Goal: Task Accomplishment & Management: Manage account settings

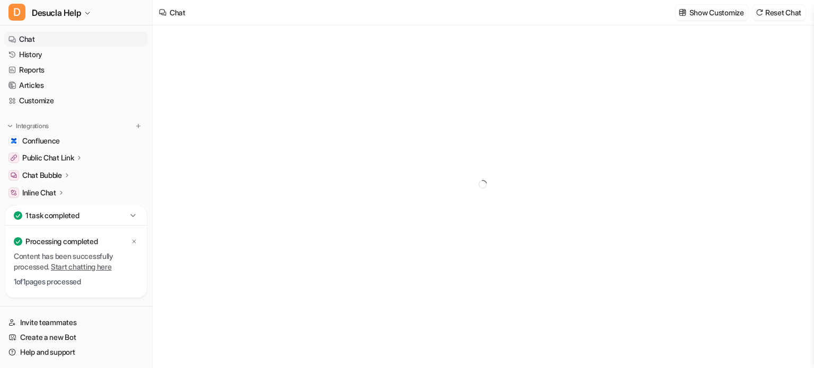
click at [109, 216] on div "1 task completed" at bounding box center [75, 216] width 141 height 20
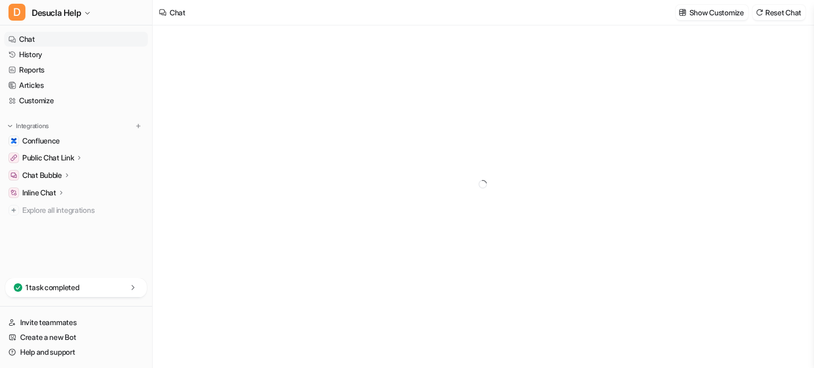
click at [110, 284] on div "1 task completed" at bounding box center [75, 288] width 141 height 20
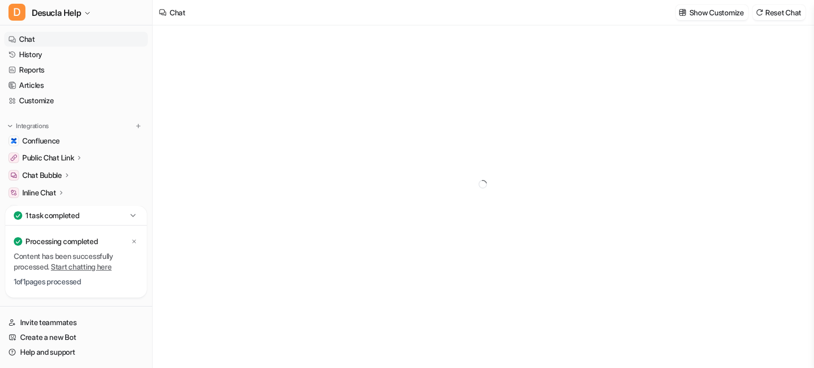
type textarea "**********"
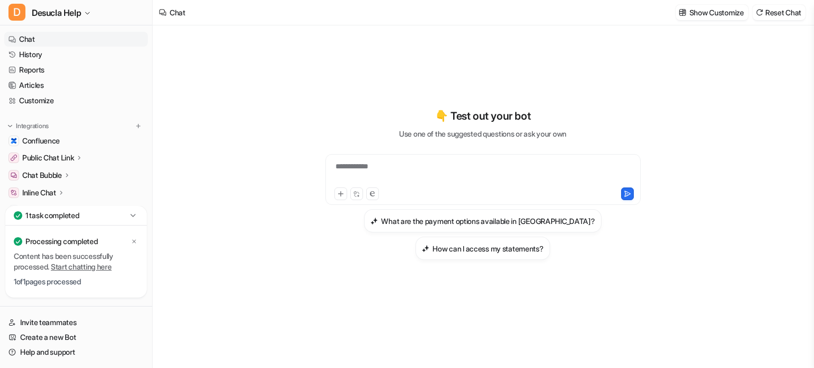
click at [370, 164] on div "**********" at bounding box center [483, 173] width 310 height 24
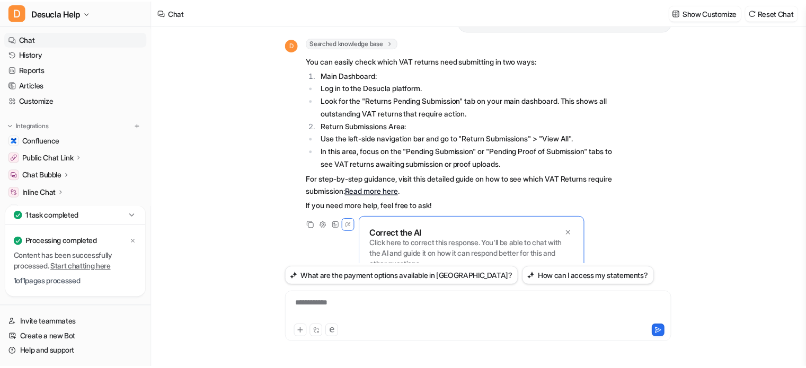
scroll to position [49, 0]
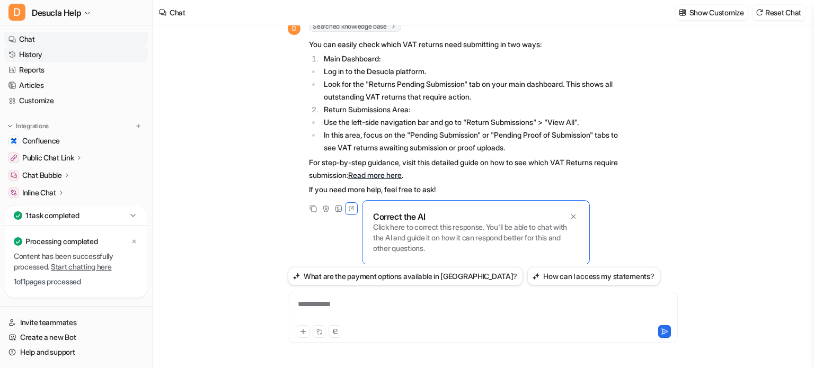
click at [40, 55] on link "History" at bounding box center [76, 54] width 144 height 15
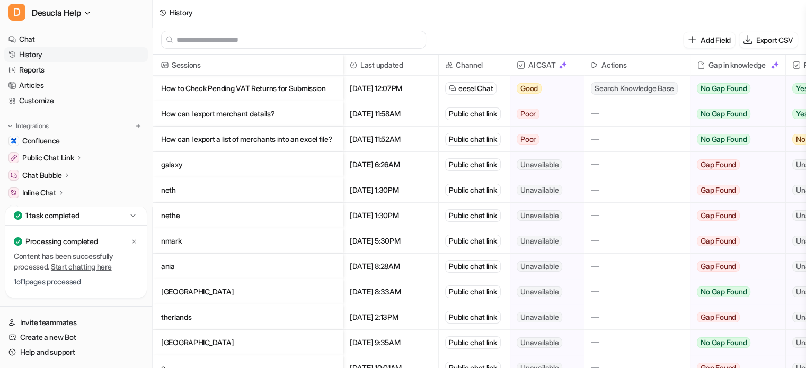
click at [288, 139] on p "How can I export a list of merchants into an excel file?" at bounding box center [247, 139] width 173 height 25
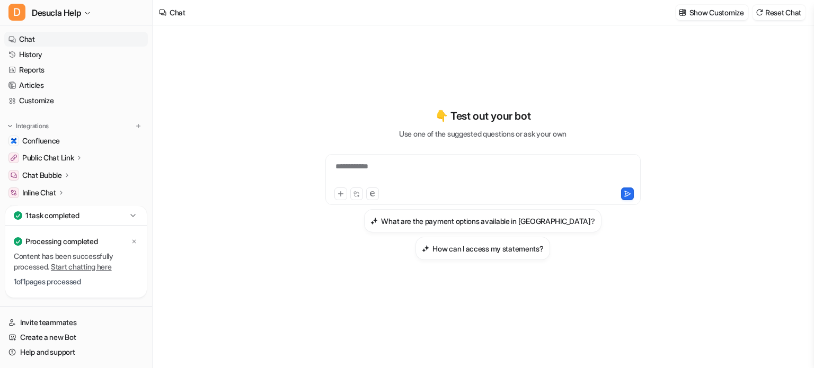
click at [70, 175] on icon at bounding box center [66, 175] width 7 height 8
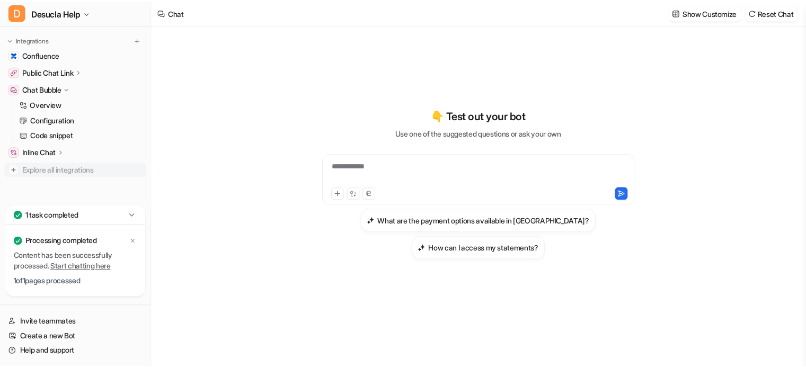
scroll to position [86, 0]
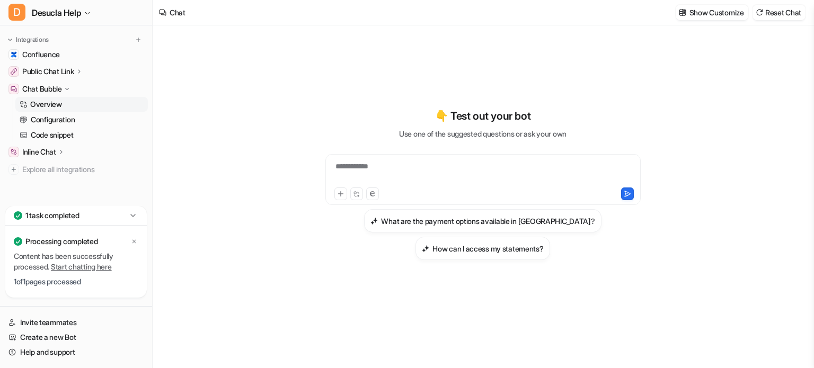
click at [61, 103] on p "Overview" at bounding box center [46, 104] width 32 height 11
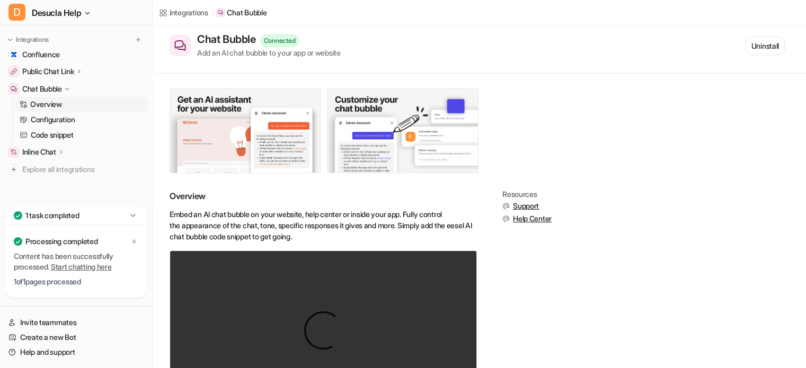
scroll to position [53, 0]
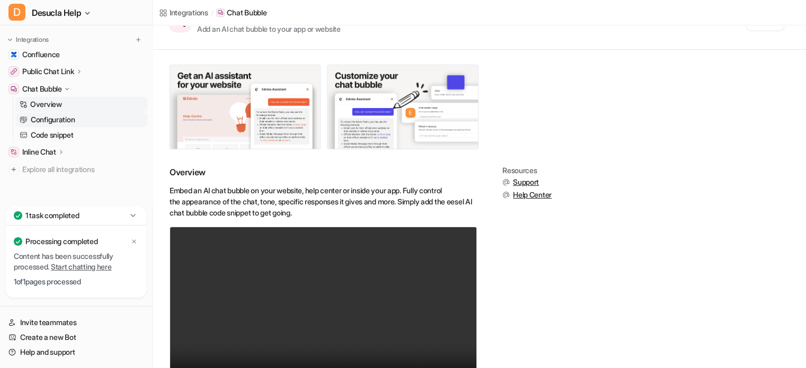
click at [61, 119] on p "Configuration" at bounding box center [53, 119] width 44 height 11
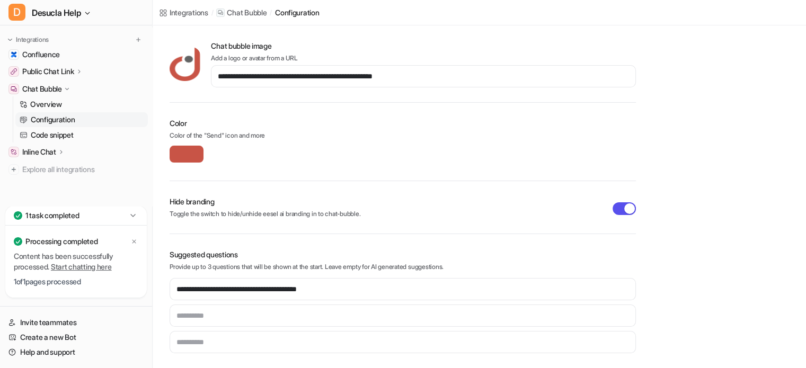
scroll to position [274, 0]
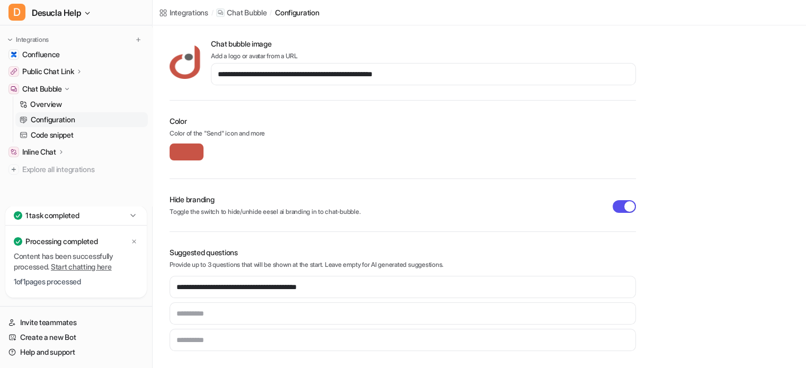
click at [46, 152] on p "Inline Chat" at bounding box center [39, 152] width 34 height 11
click at [53, 168] on p "Overview" at bounding box center [46, 167] width 32 height 11
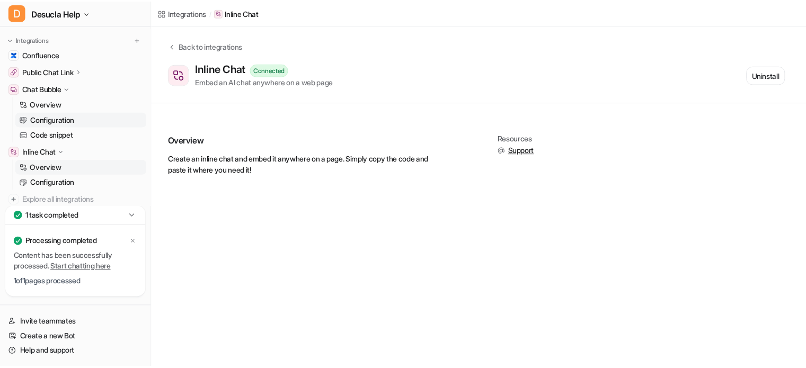
scroll to position [117, 0]
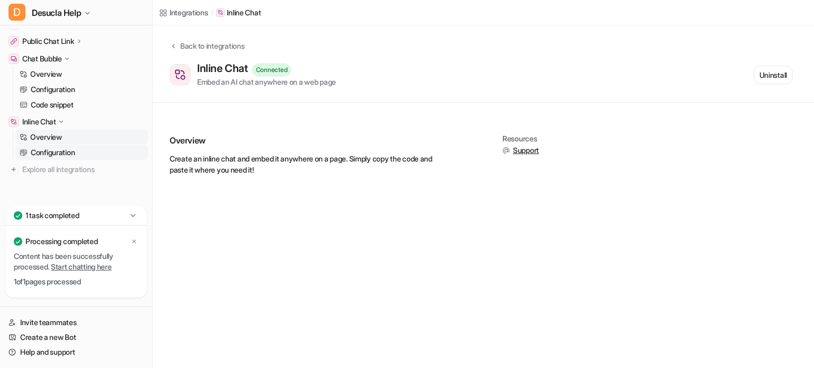
click at [53, 152] on p "Configuration" at bounding box center [53, 152] width 44 height 11
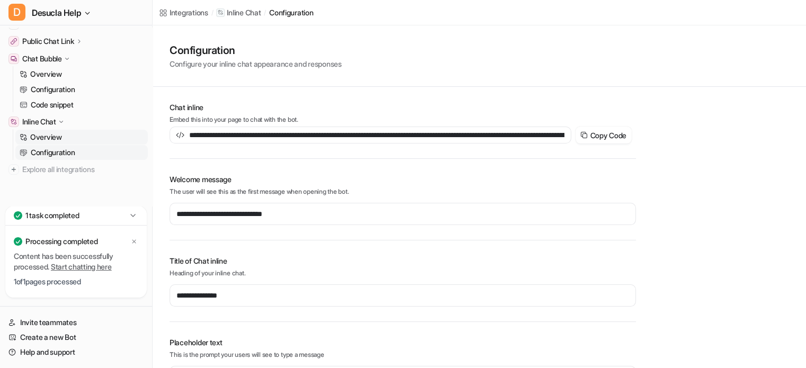
type input "**********"
click at [53, 40] on p "Public Chat Link" at bounding box center [48, 41] width 52 height 11
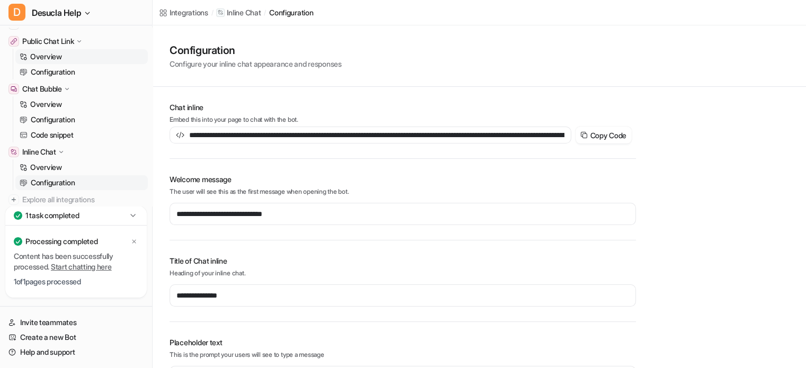
click at [50, 56] on p "Overview" at bounding box center [46, 56] width 32 height 11
